Goal: Task Accomplishment & Management: Complete application form

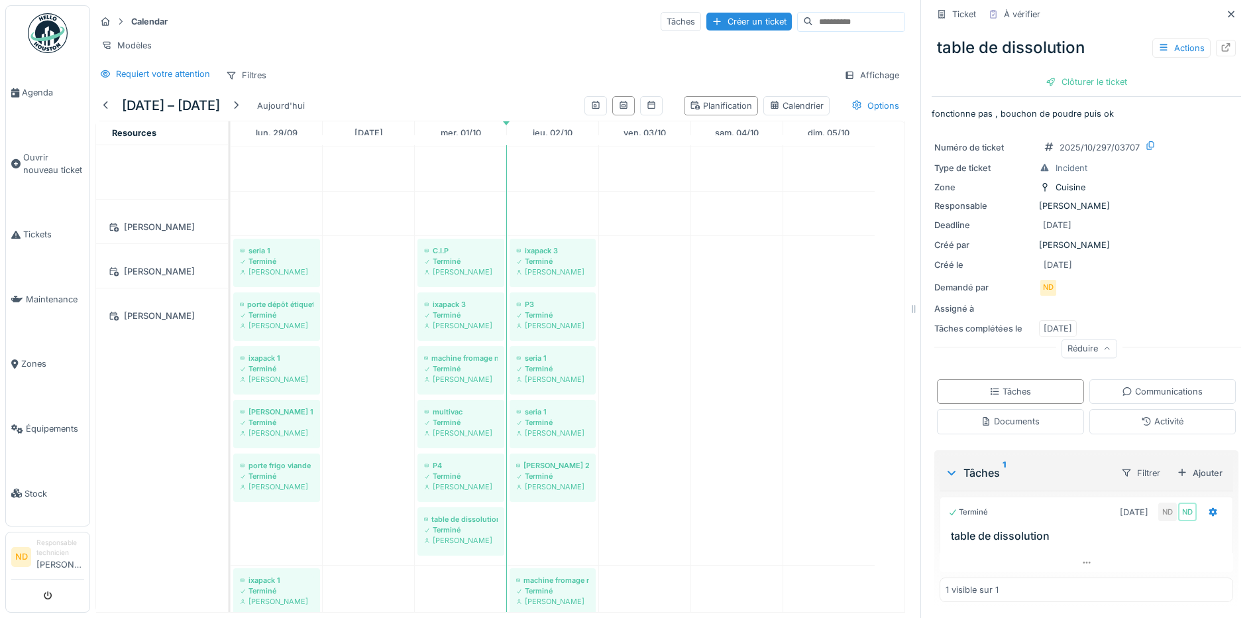
scroll to position [1126, 0]
click at [711, 13] on div "Créer un ticket" at bounding box center [748, 22] width 85 height 18
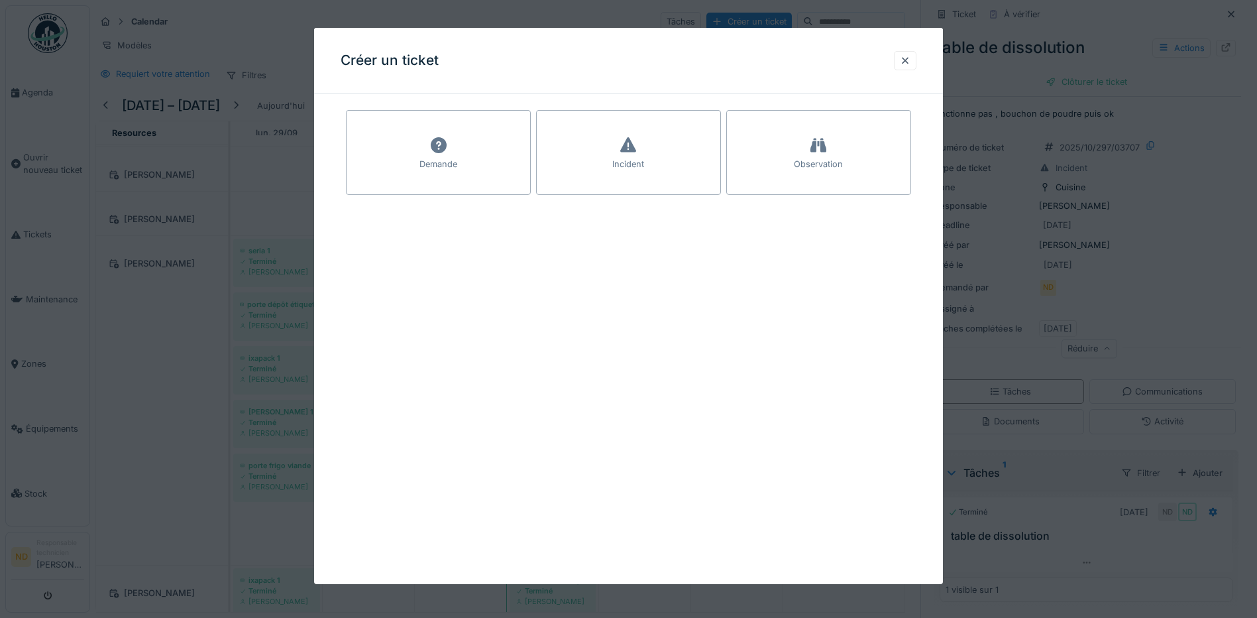
click at [142, 366] on div at bounding box center [628, 309] width 1257 height 618
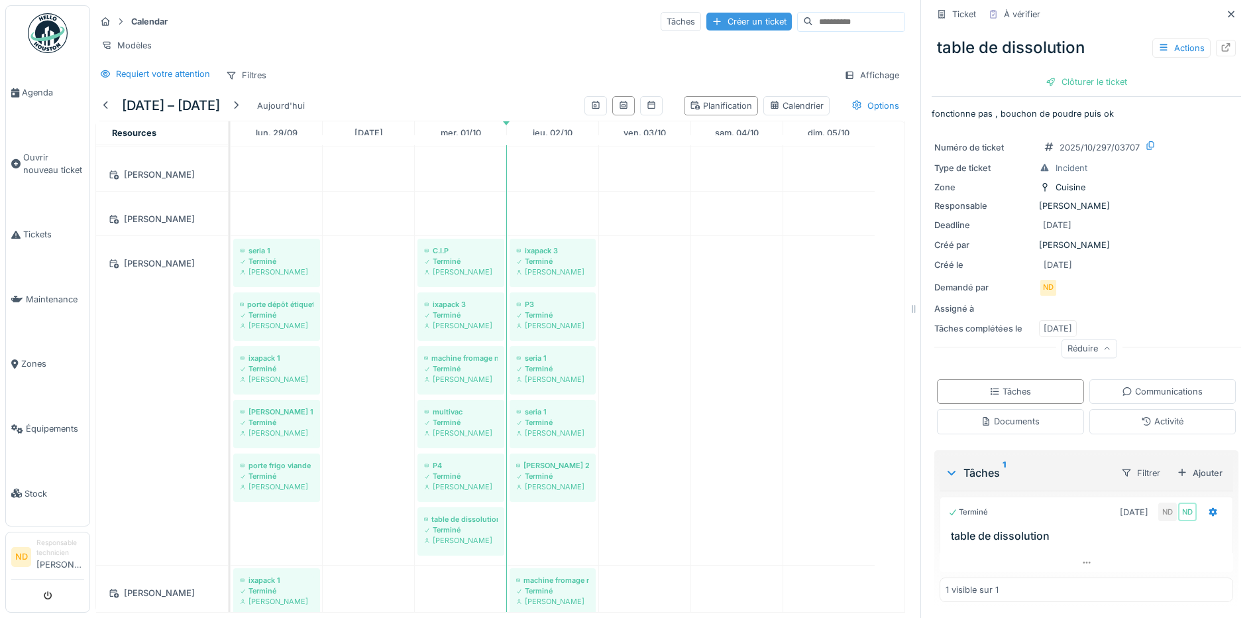
click at [722, 13] on div "Créer un ticket" at bounding box center [748, 22] width 85 height 18
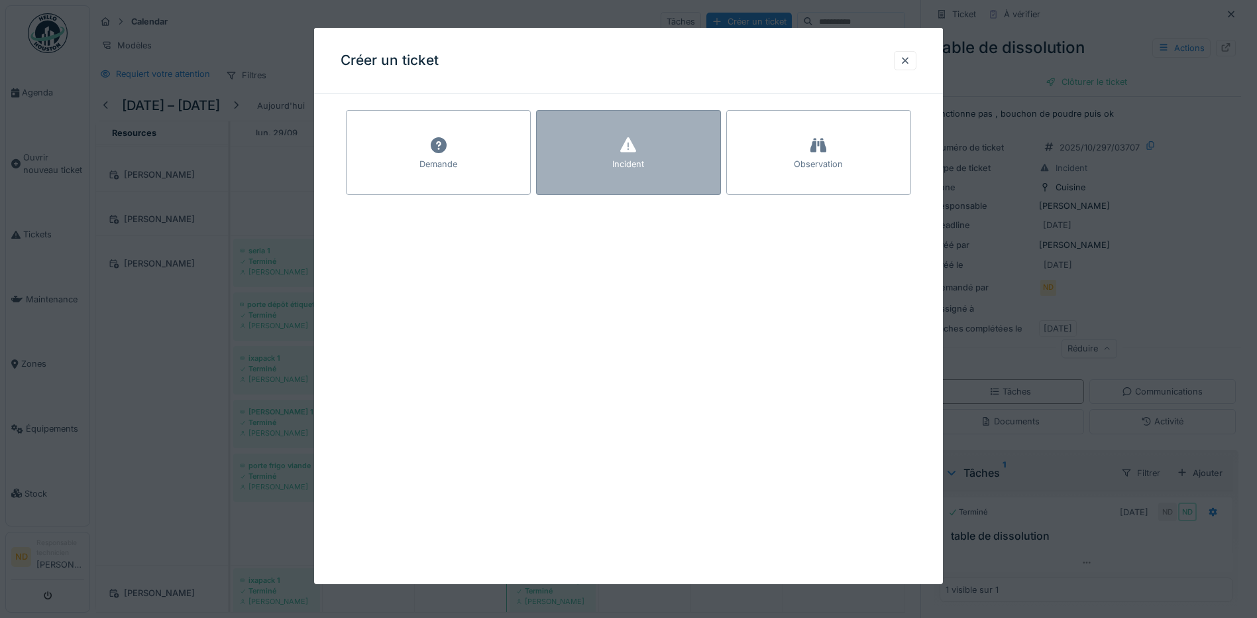
click at [625, 142] on icon at bounding box center [628, 145] width 20 height 16
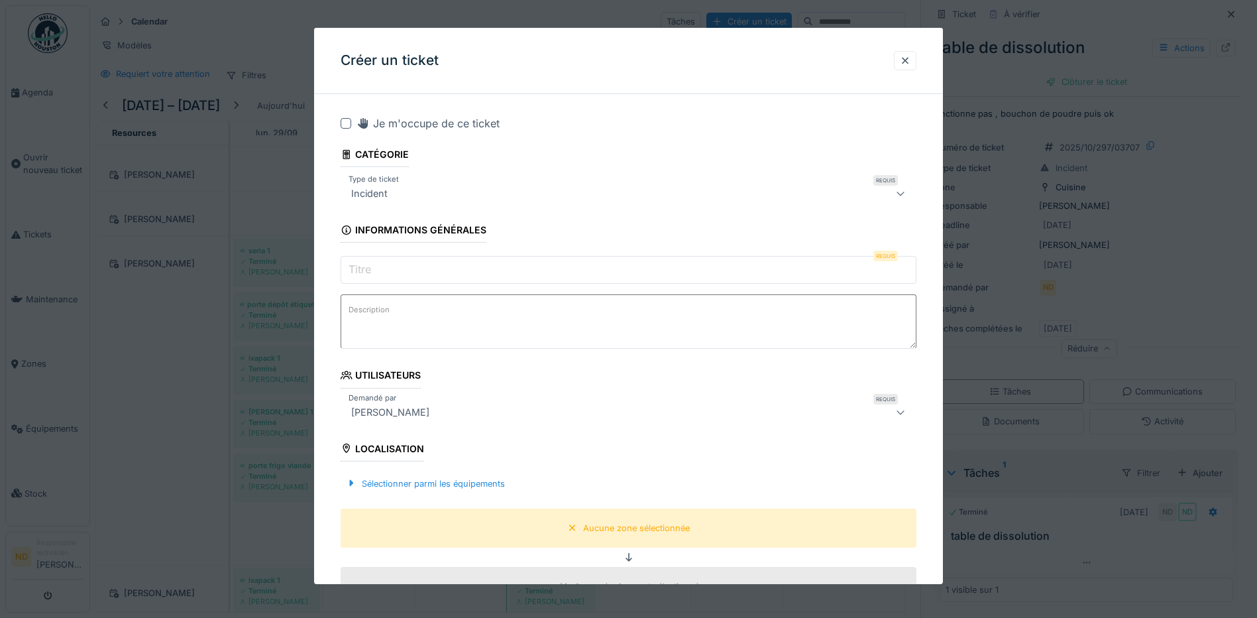
click at [347, 124] on div at bounding box center [346, 123] width 11 height 11
click at [374, 264] on input "Titre" at bounding box center [629, 270] width 576 height 28
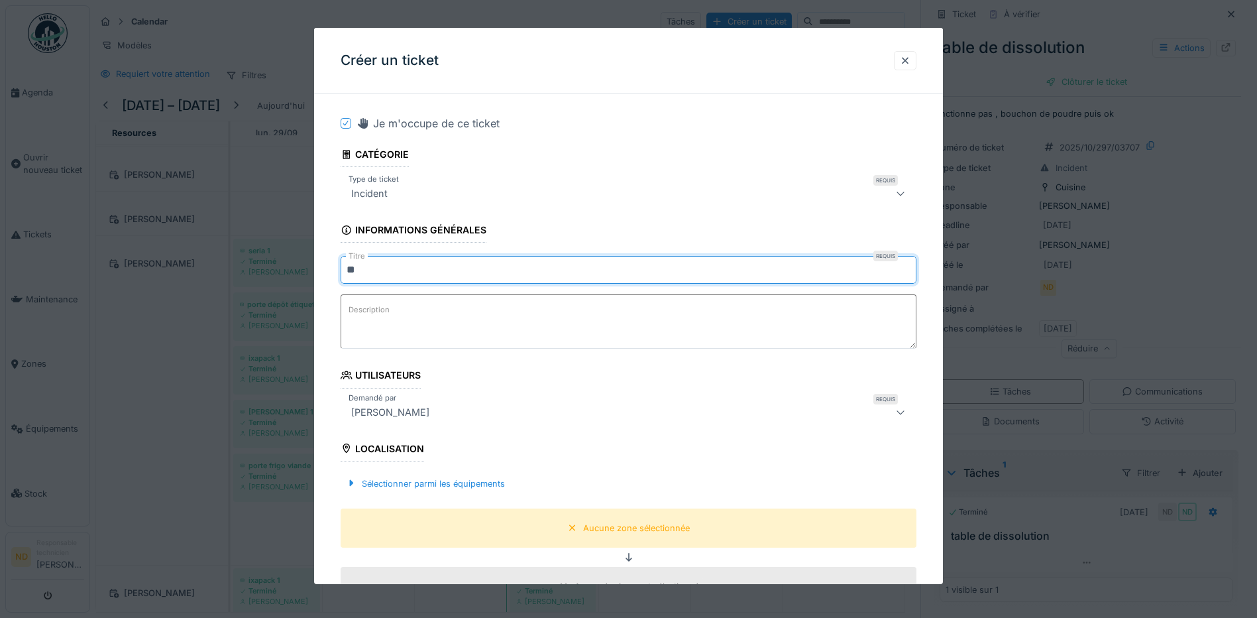
type input "**"
click at [384, 331] on textarea "Description" at bounding box center [629, 321] width 576 height 54
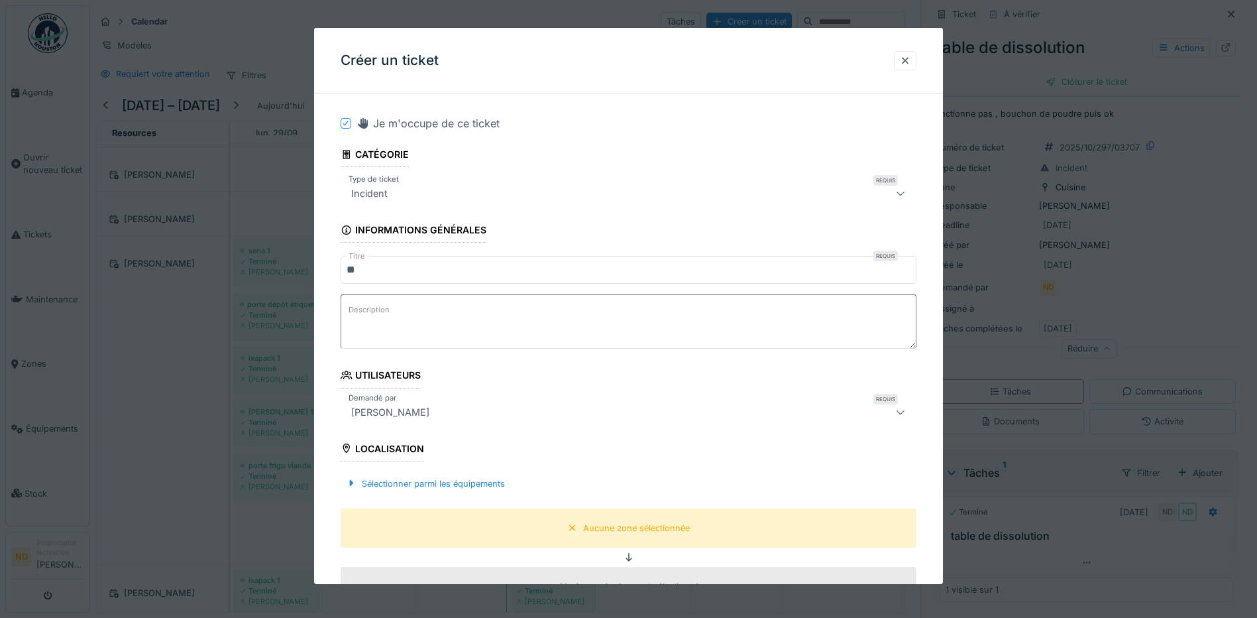
paste textarea "**********"
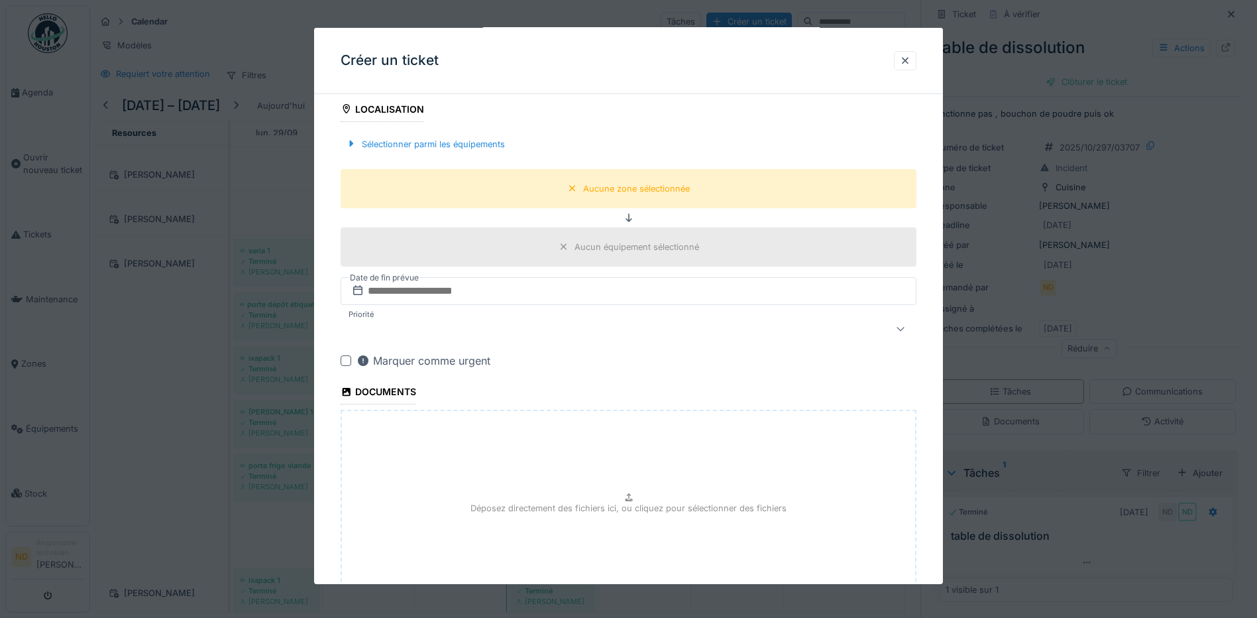
scroll to position [265, 0]
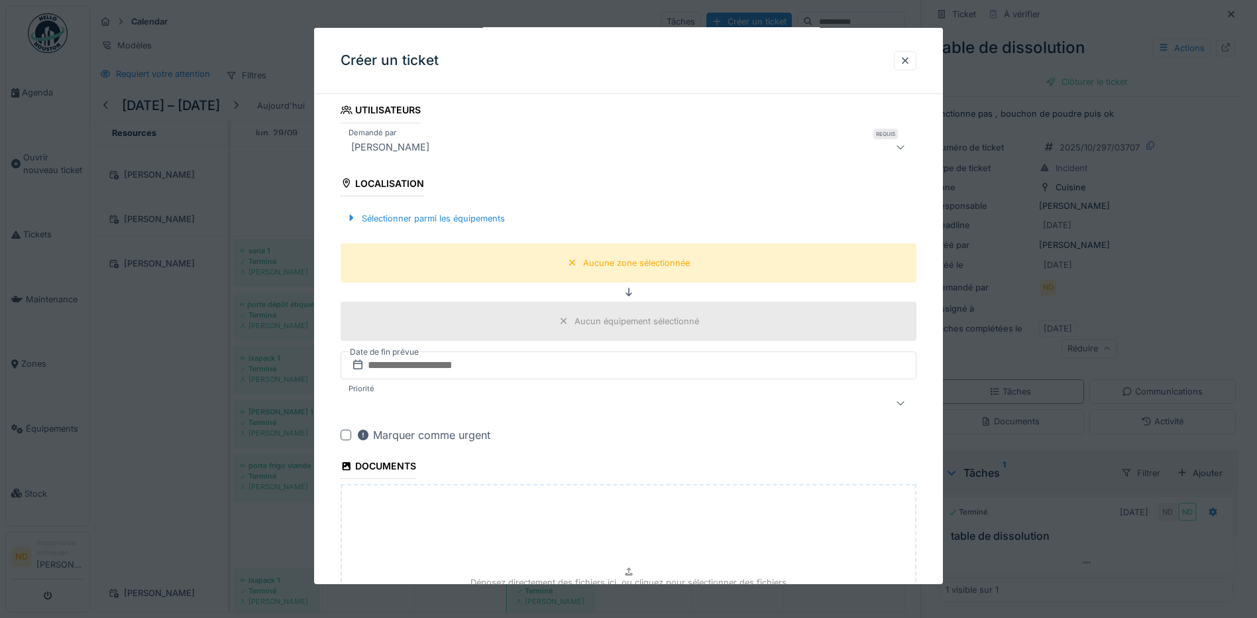
type textarea "**********"
click at [459, 207] on div "Sélectionner parmi les équipements" at bounding box center [629, 218] width 576 height 39
click at [462, 217] on div "Sélectionner parmi les équipements" at bounding box center [426, 218] width 170 height 18
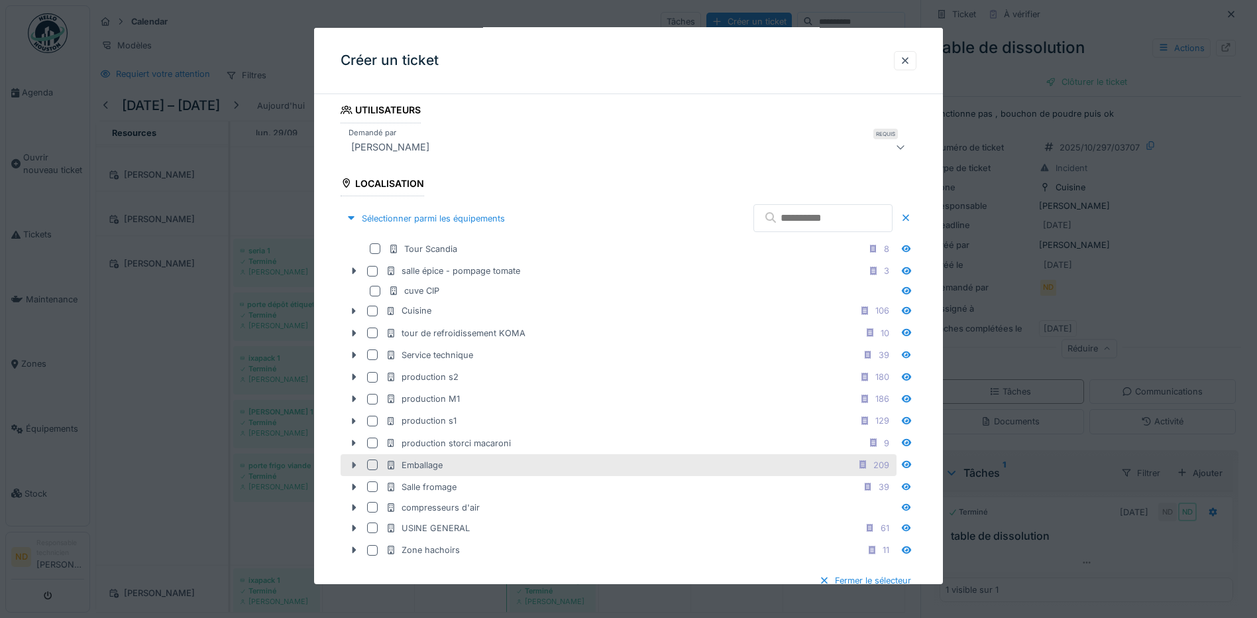
click at [354, 462] on icon at bounding box center [354, 464] width 4 height 7
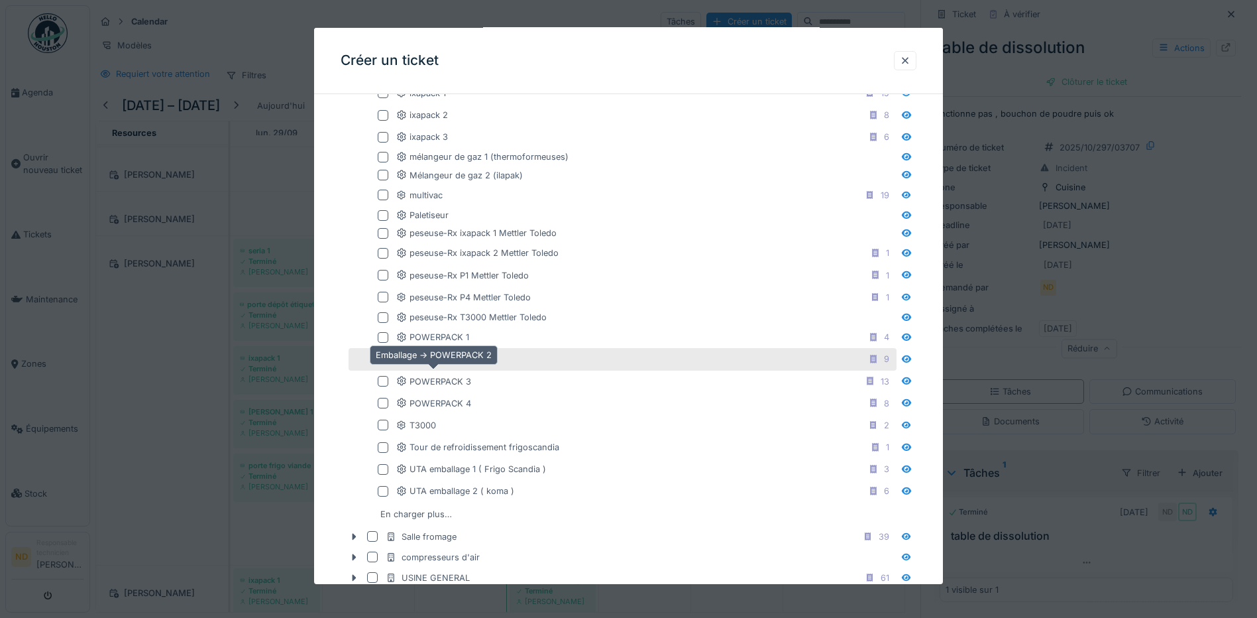
scroll to position [663, 0]
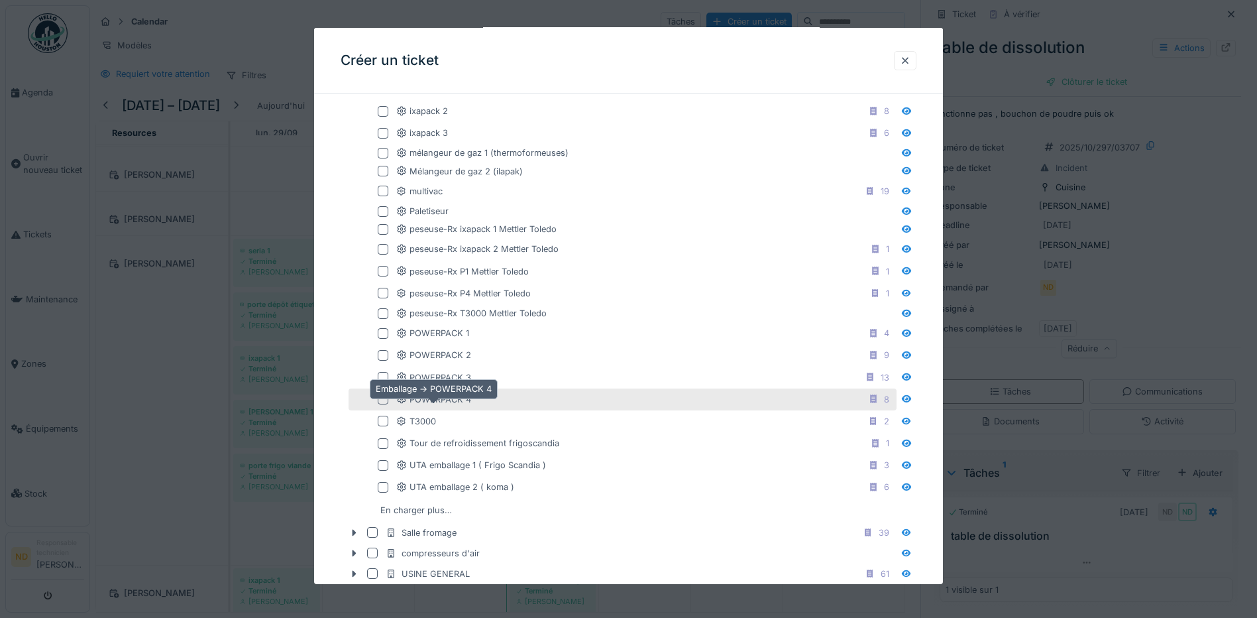
click at [449, 403] on div "POWERPACK 4" at bounding box center [433, 399] width 75 height 13
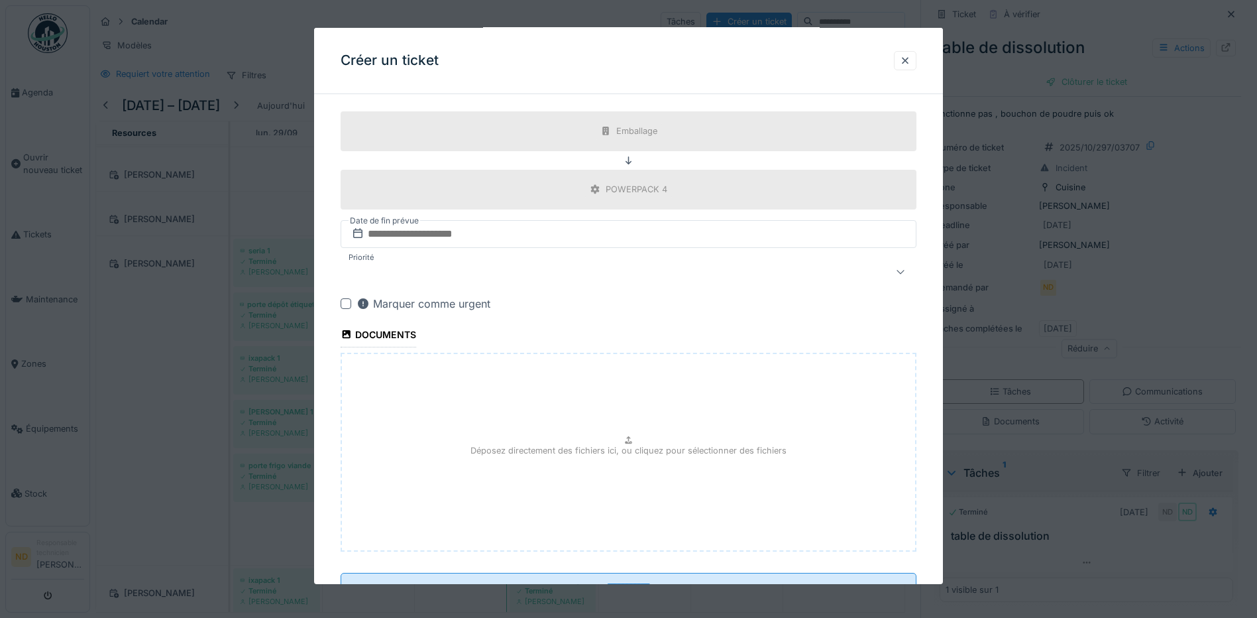
scroll to position [1256, 0]
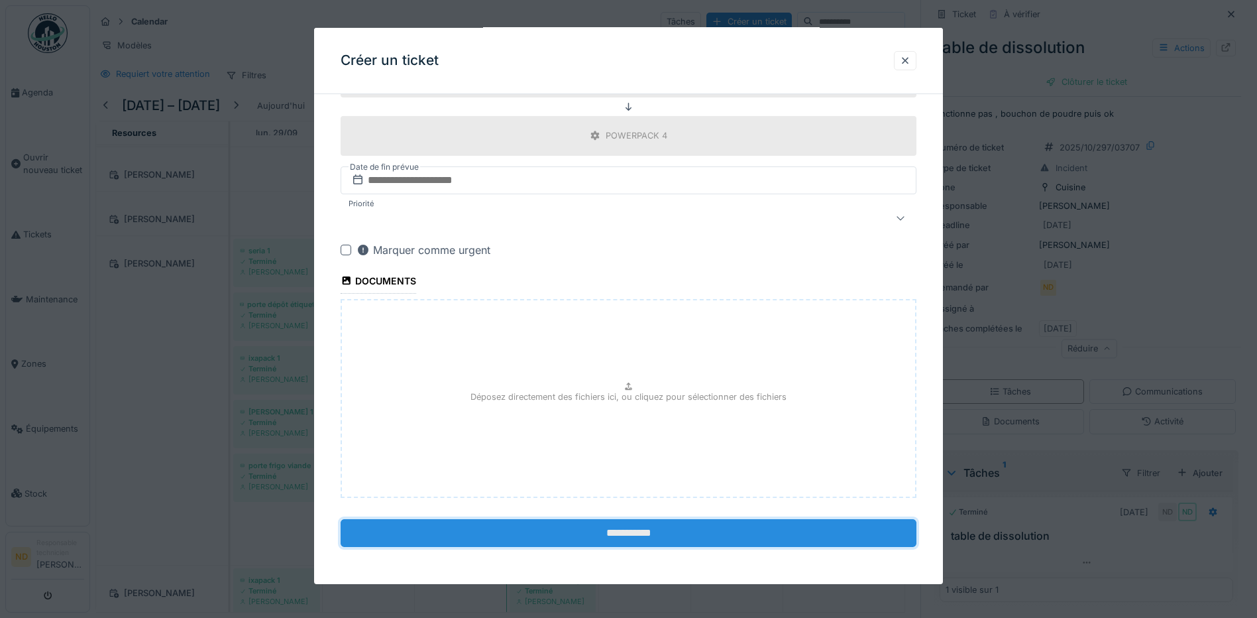
click at [629, 535] on input "**********" at bounding box center [629, 533] width 576 height 28
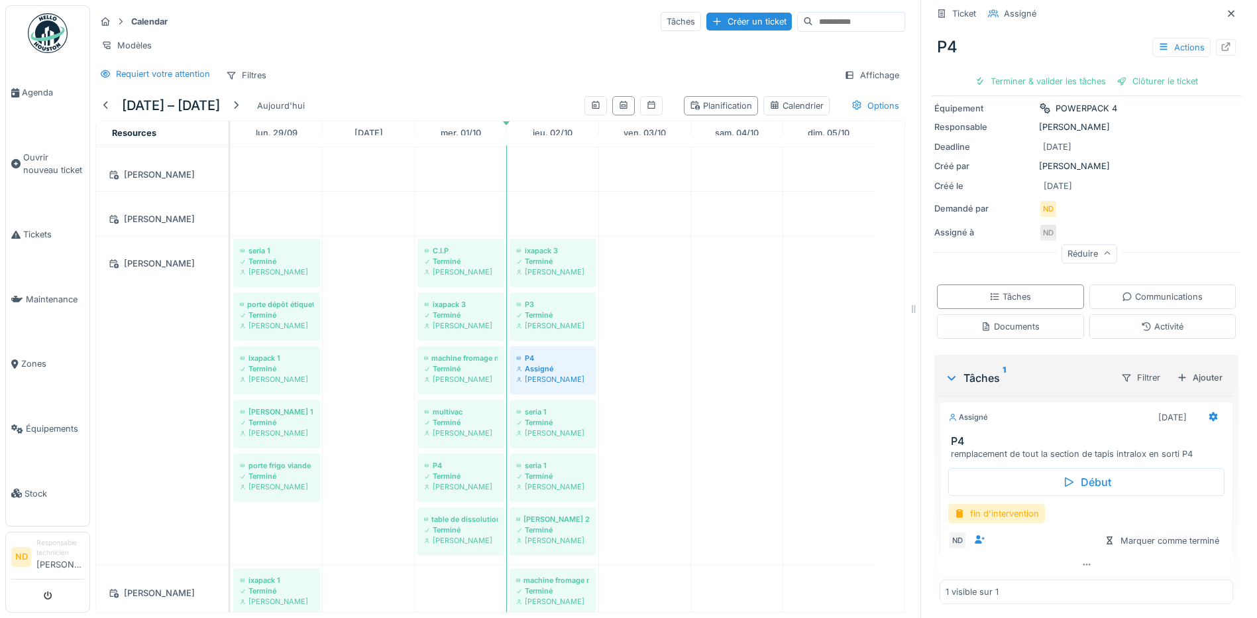
scroll to position [105, 0]
click at [1011, 508] on div "fin d'intervention" at bounding box center [996, 511] width 97 height 19
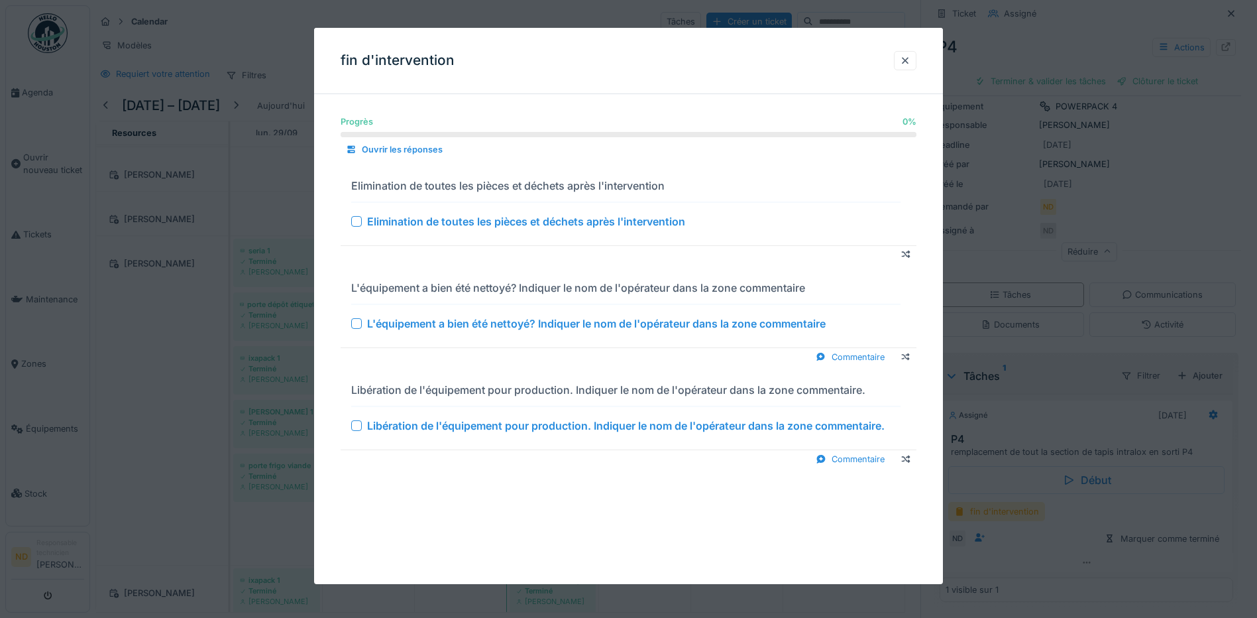
click at [357, 221] on div at bounding box center [356, 221] width 11 height 11
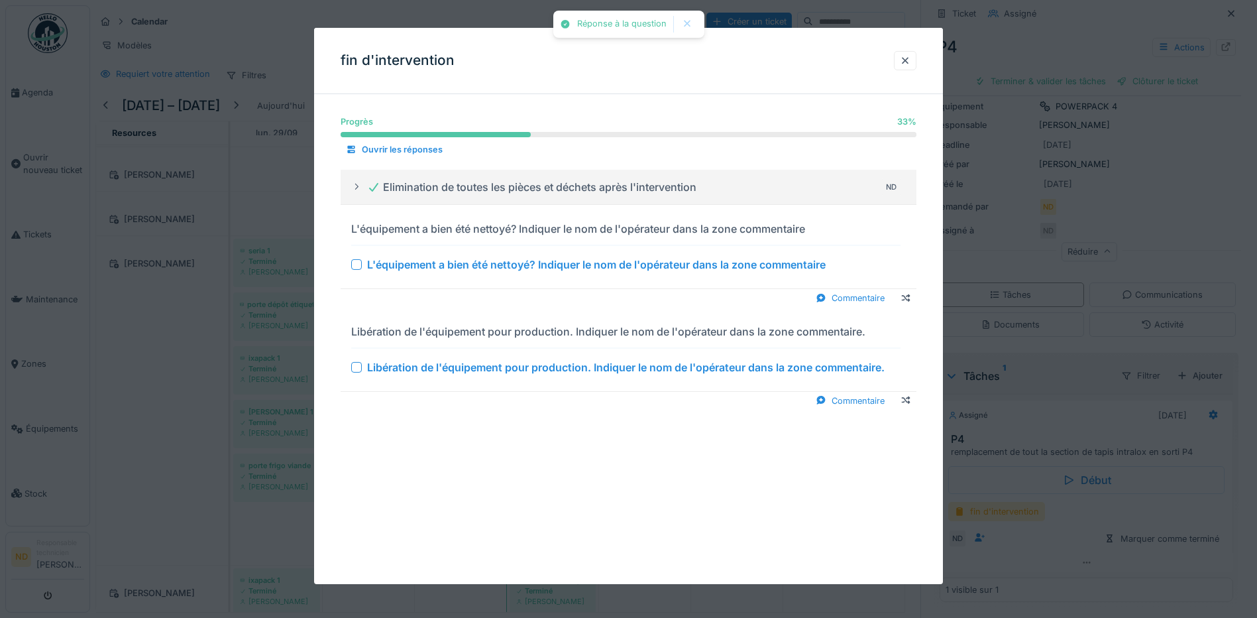
click at [358, 264] on div at bounding box center [356, 264] width 11 height 11
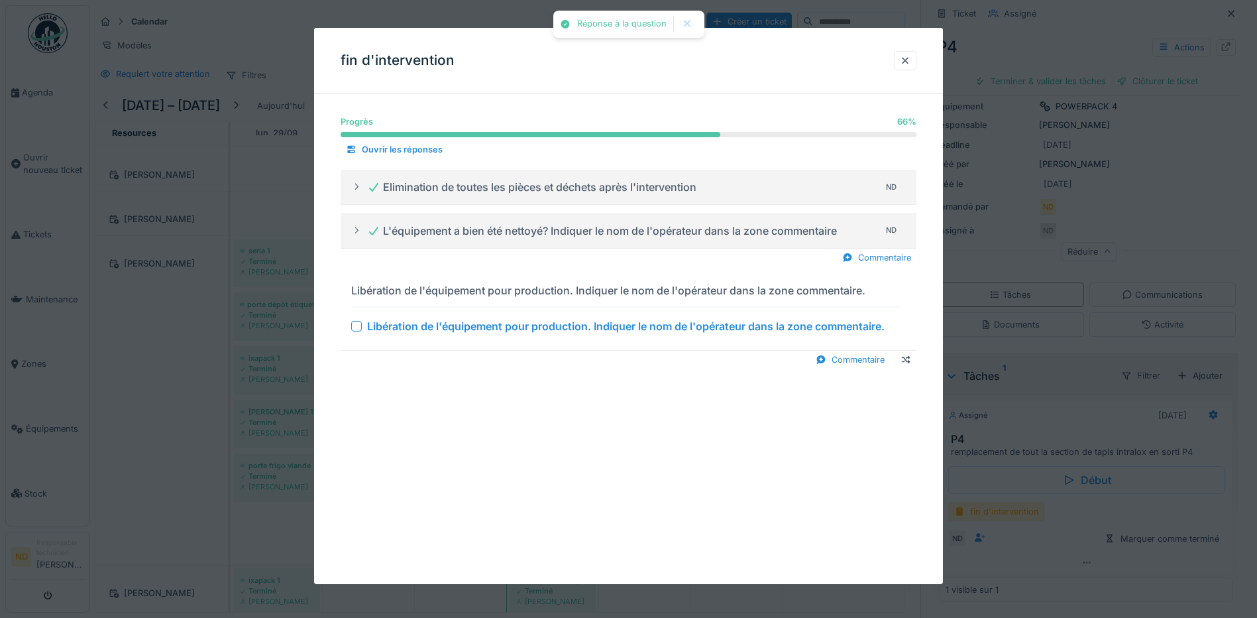
click at [357, 327] on div at bounding box center [356, 326] width 11 height 11
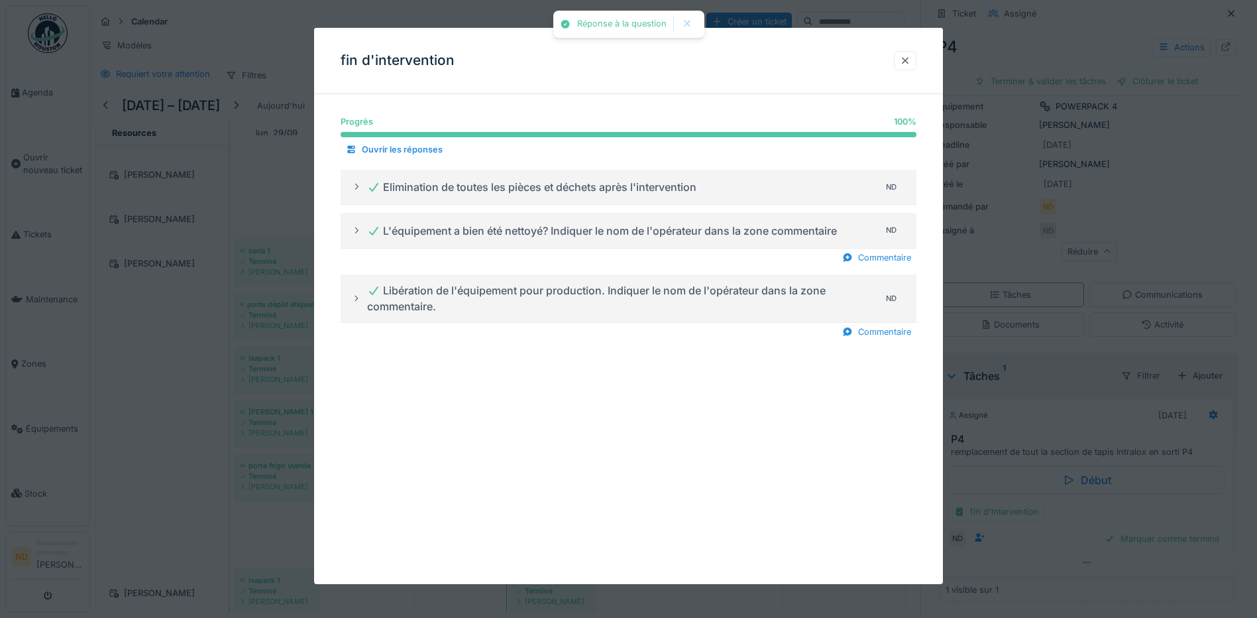
click at [910, 54] on div at bounding box center [905, 60] width 11 height 13
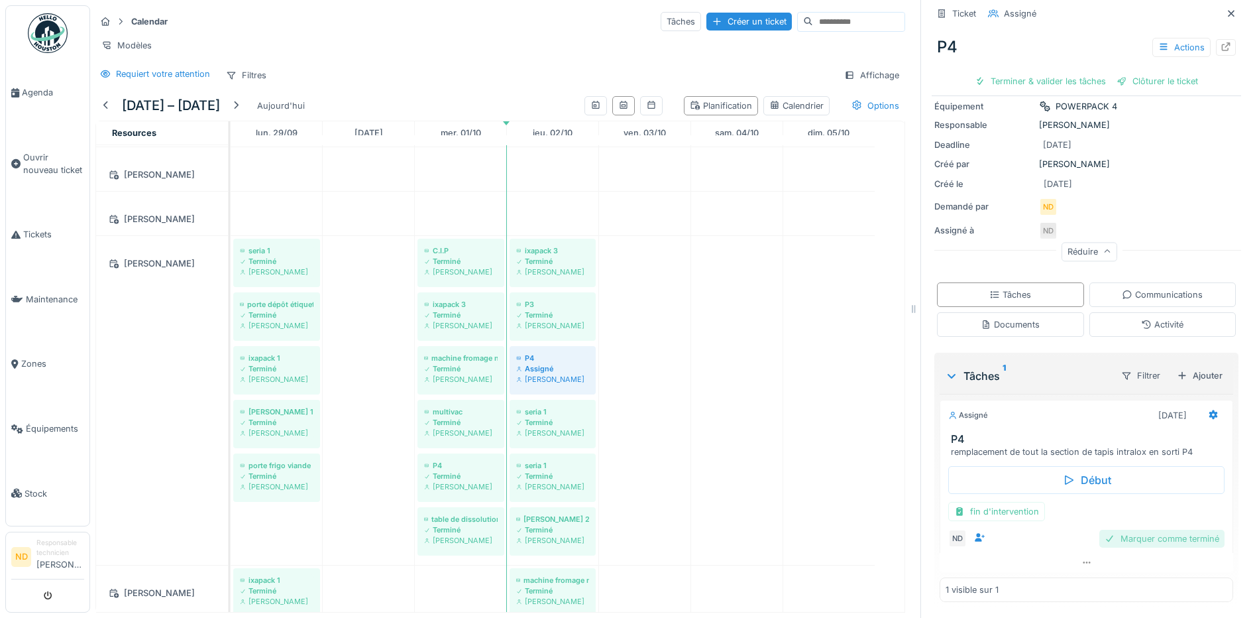
click at [1133, 529] on div "Marquer comme terminé" at bounding box center [1161, 538] width 125 height 18
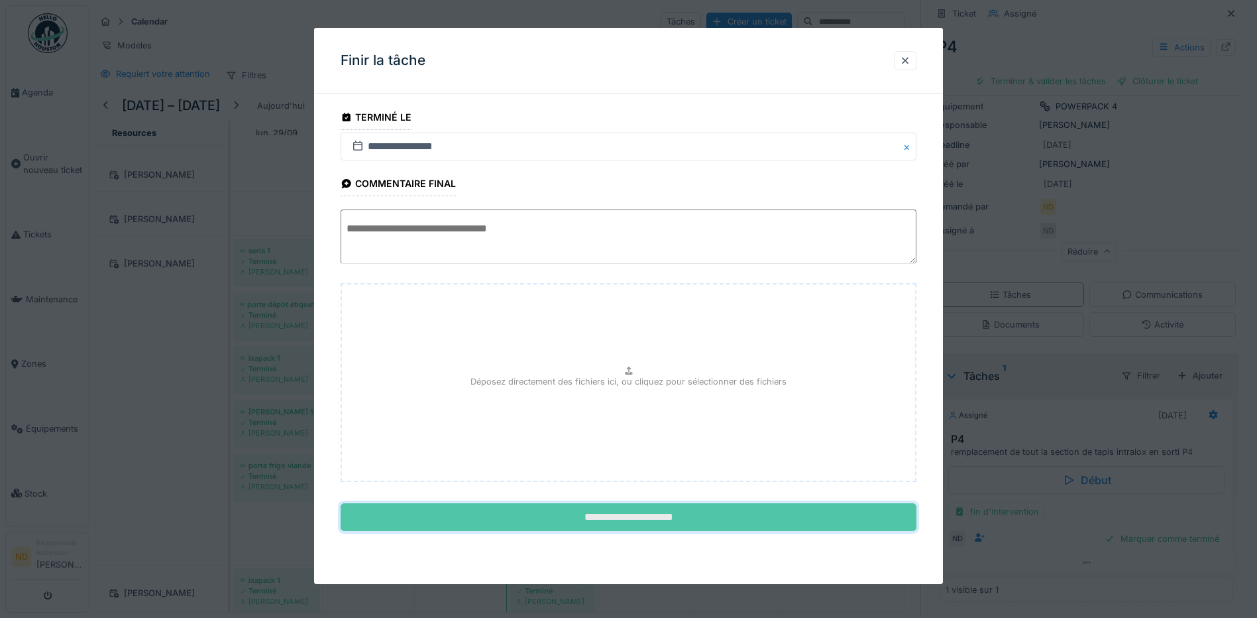
click at [679, 512] on input "**********" at bounding box center [629, 517] width 576 height 28
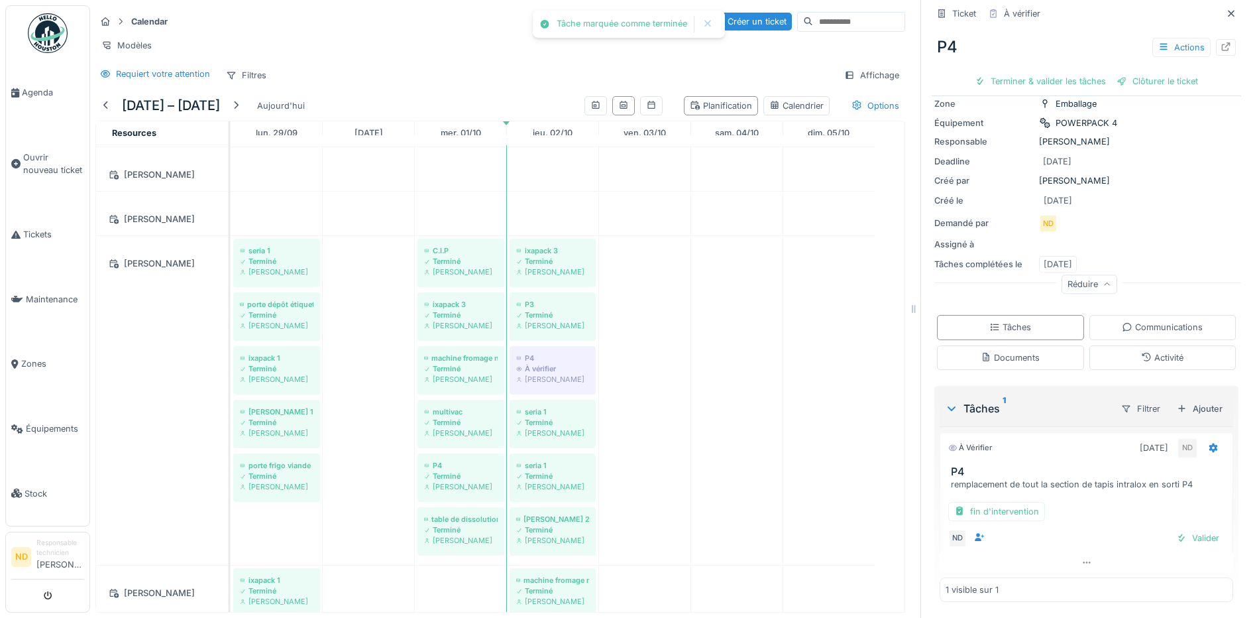
click at [1174, 529] on div "Valider" at bounding box center [1198, 538] width 54 height 18
